Goal: Transaction & Acquisition: Purchase product/service

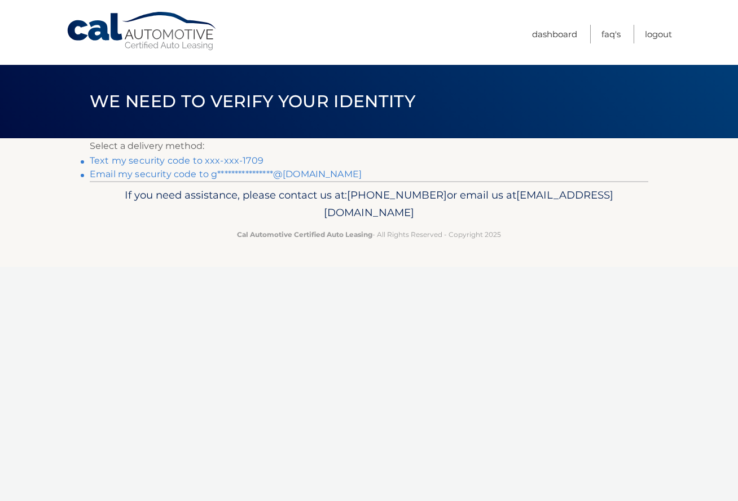
click at [185, 161] on link "Text my security code to xxx-xxx-1709" at bounding box center [177, 160] width 174 height 11
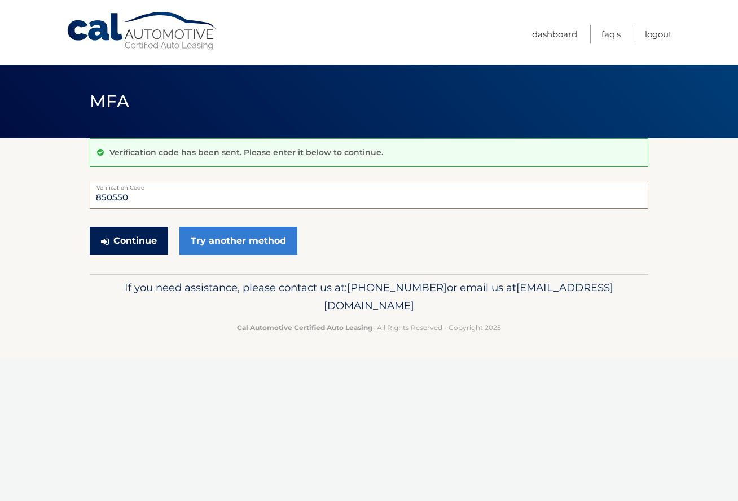
type input "850550"
click at [128, 246] on button "Continue" at bounding box center [129, 241] width 78 height 28
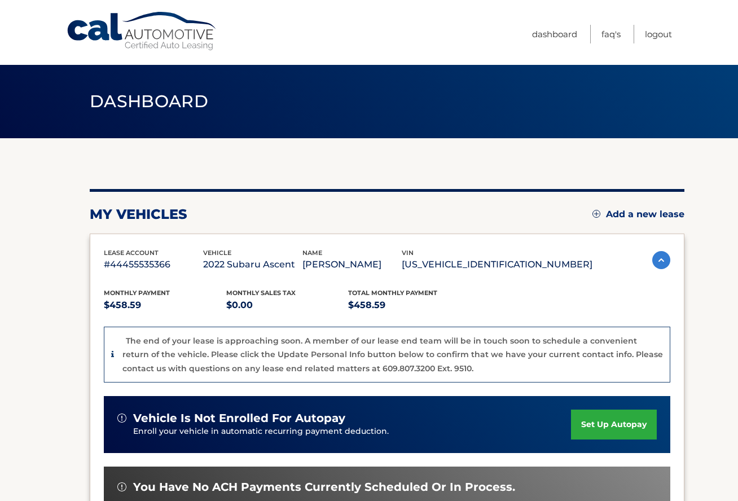
click at [68, 276] on section "my vehicles Add a new lease lease account #44455535366 vehicle 2022 Subaru Asce…" at bounding box center [369, 403] width 738 height 530
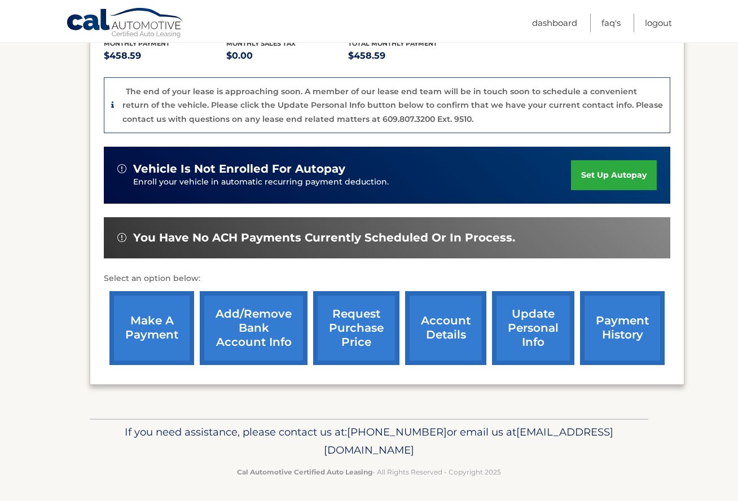
scroll to position [249, 0]
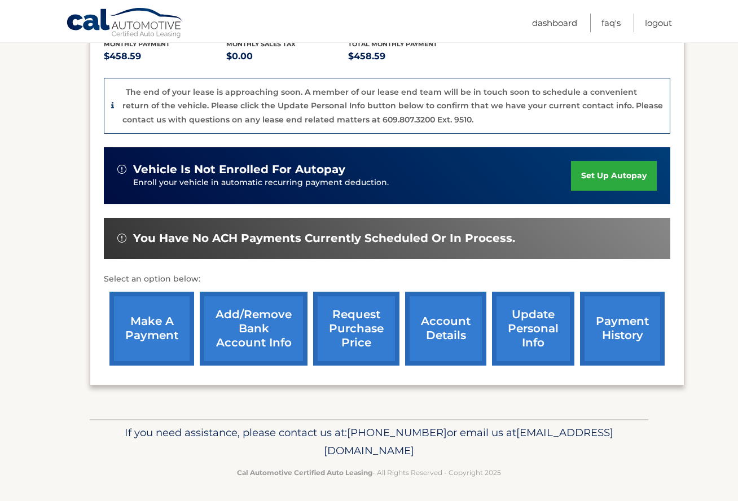
click at [156, 314] on link "make a payment" at bounding box center [151, 329] width 85 height 74
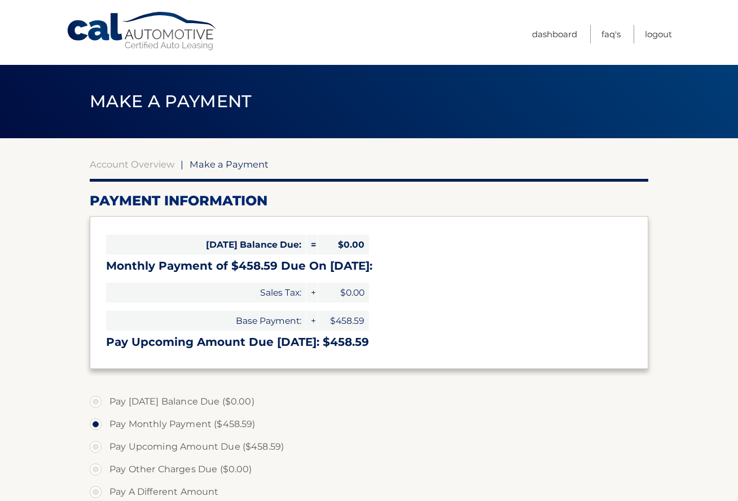
select select "ZTBkYjcxMWEtNjUyMC00NmNkLTljYjEtZTAzOTNiN2I3M2Ri"
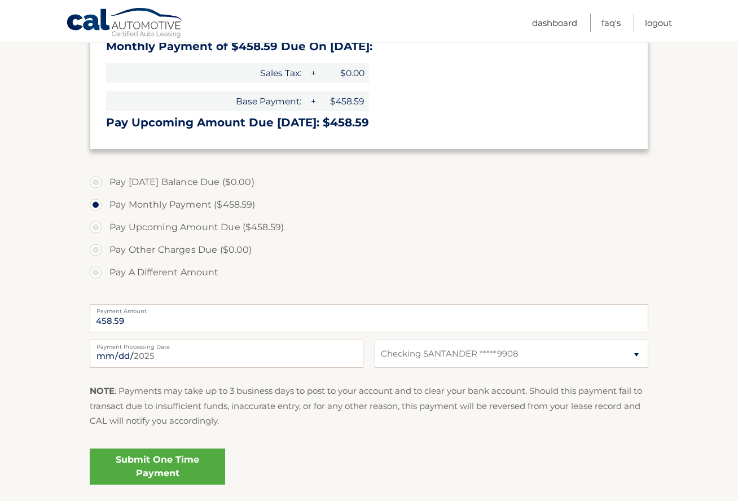
scroll to position [243, 0]
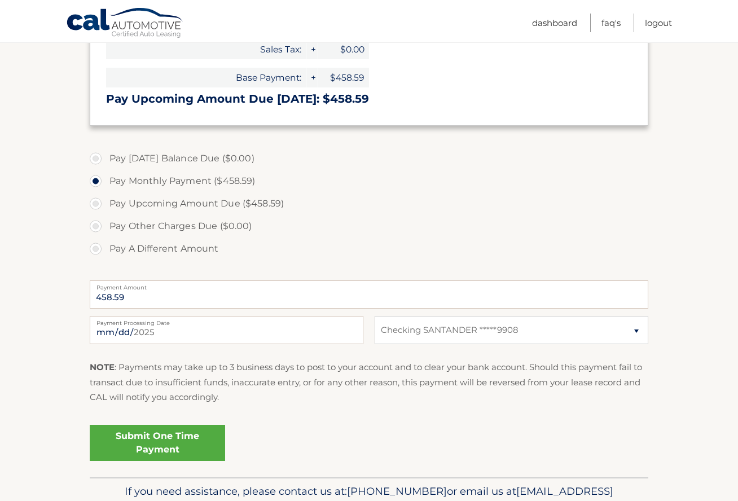
click at [95, 248] on label "Pay A Different Amount" at bounding box center [369, 249] width 559 height 23
click at [95, 248] on input "Pay A Different Amount" at bounding box center [99, 247] width 11 height 18
radio input "true"
click at [182, 289] on input "Payment Amount" at bounding box center [369, 294] width 559 height 28
type input "153.00"
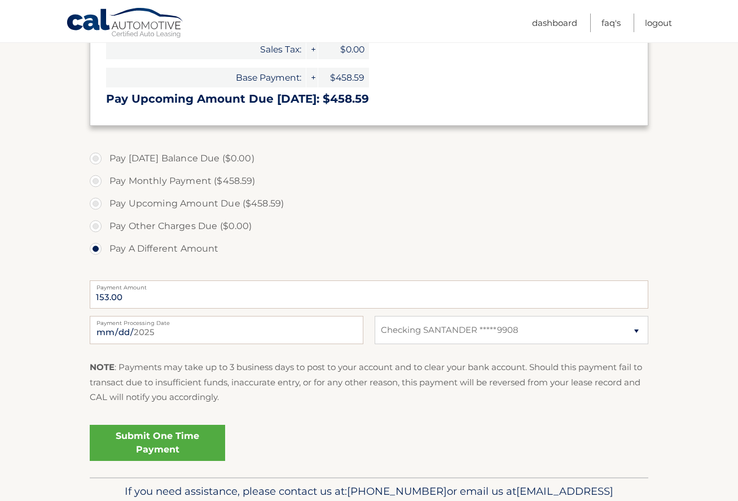
click at [43, 284] on section "Account Overview | Make a Payment Payment Information Today's Balance Due: = $0…" at bounding box center [369, 186] width 738 height 582
click at [162, 432] on link "Submit One Time Payment" at bounding box center [157, 443] width 135 height 36
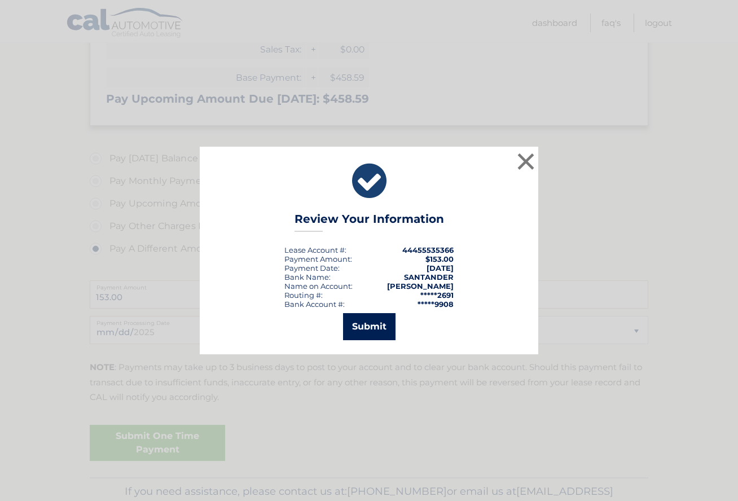
click at [362, 329] on button "Submit" at bounding box center [369, 326] width 52 height 27
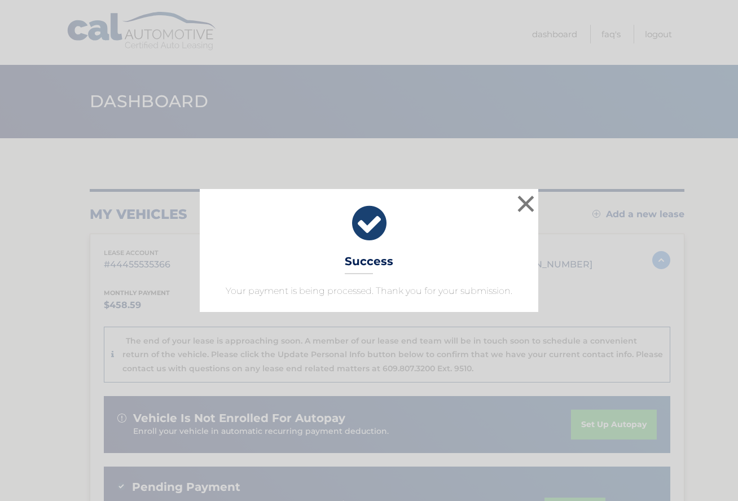
click at [526, 209] on button "×" at bounding box center [526, 203] width 23 height 23
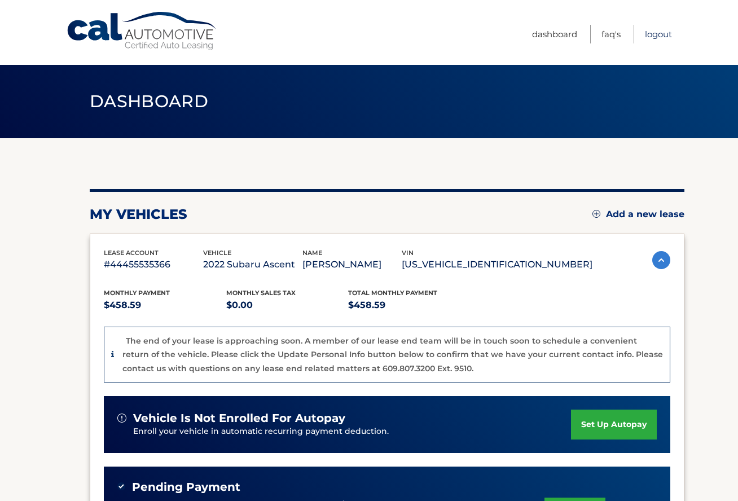
click at [656, 32] on link "Logout" at bounding box center [658, 34] width 27 height 19
